Goal: Task Accomplishment & Management: Use online tool/utility

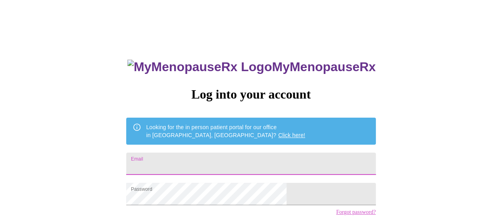
click at [227, 161] on input "Email" at bounding box center [250, 163] width 249 height 22
type input "[EMAIL_ADDRESS][DOMAIN_NAME]"
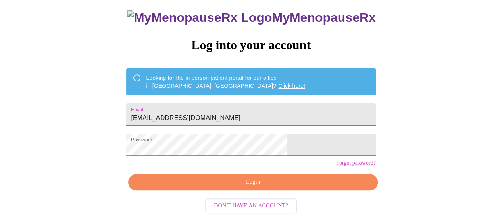
scroll to position [61, 0]
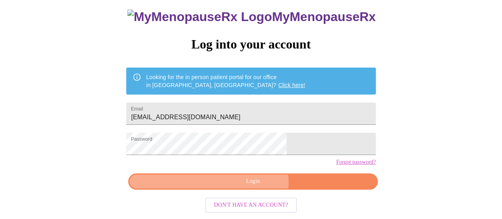
click at [250, 185] on span "Login" at bounding box center [252, 181] width 231 height 10
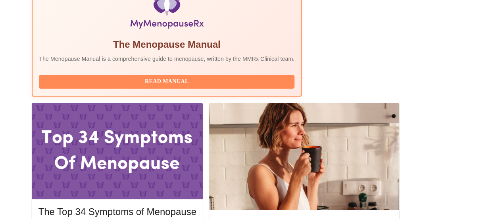
scroll to position [282, 0]
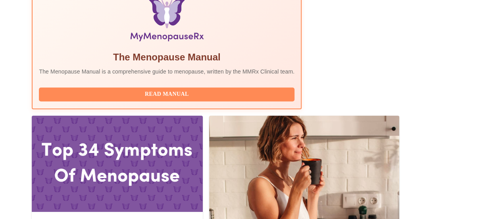
drag, startPoint x: 501, startPoint y: 100, endPoint x: 503, endPoint y: 96, distance: 4.3
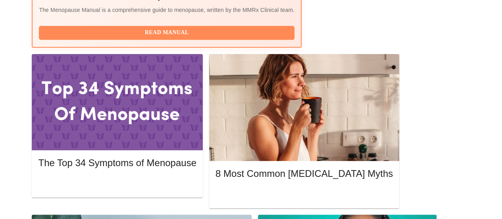
scroll to position [344, 0]
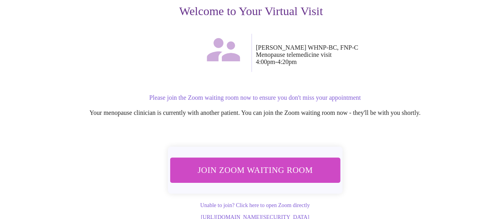
scroll to position [112, 0]
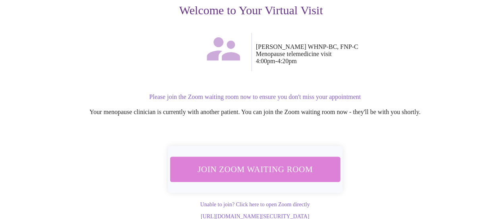
click at [255, 161] on span "Join Zoom Waiting Room" at bounding box center [254, 168] width 149 height 15
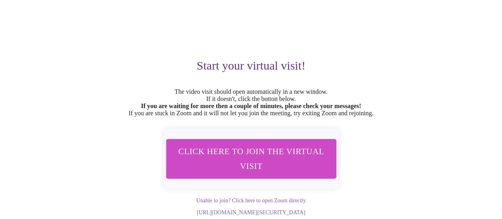
scroll to position [63, 0]
